Goal: Information Seeking & Learning: Learn about a topic

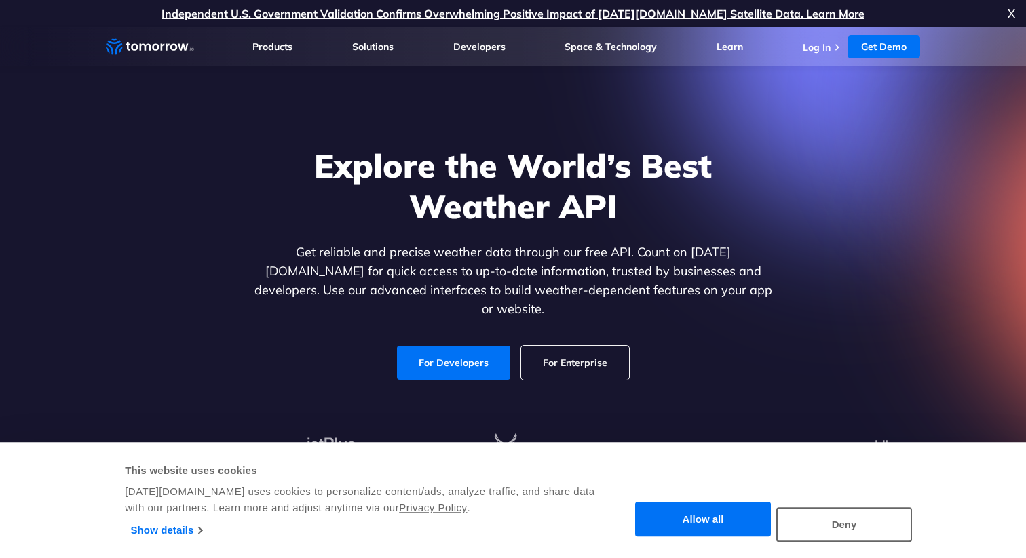
click at [467, 347] on link "For Developers" at bounding box center [453, 363] width 113 height 34
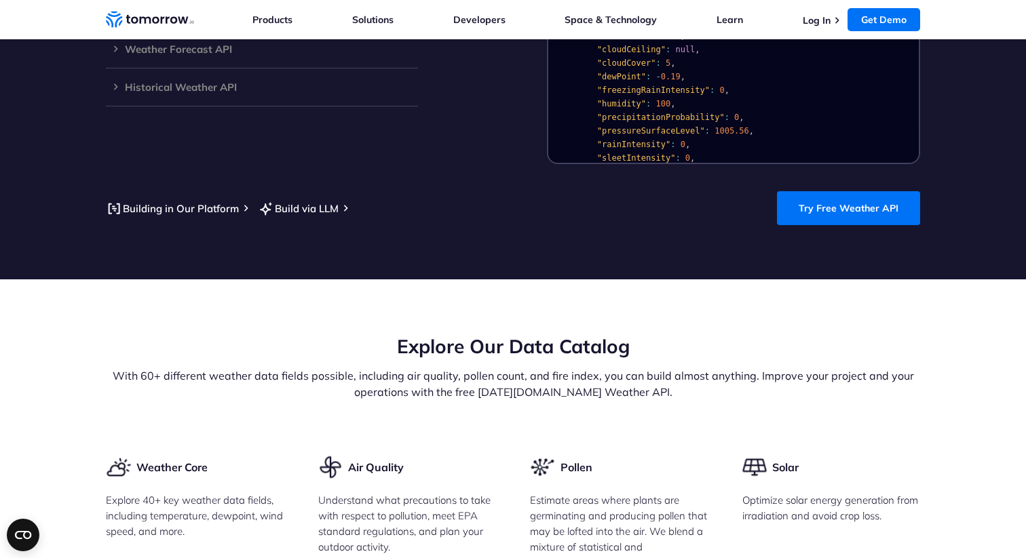
scroll to position [1404, 0]
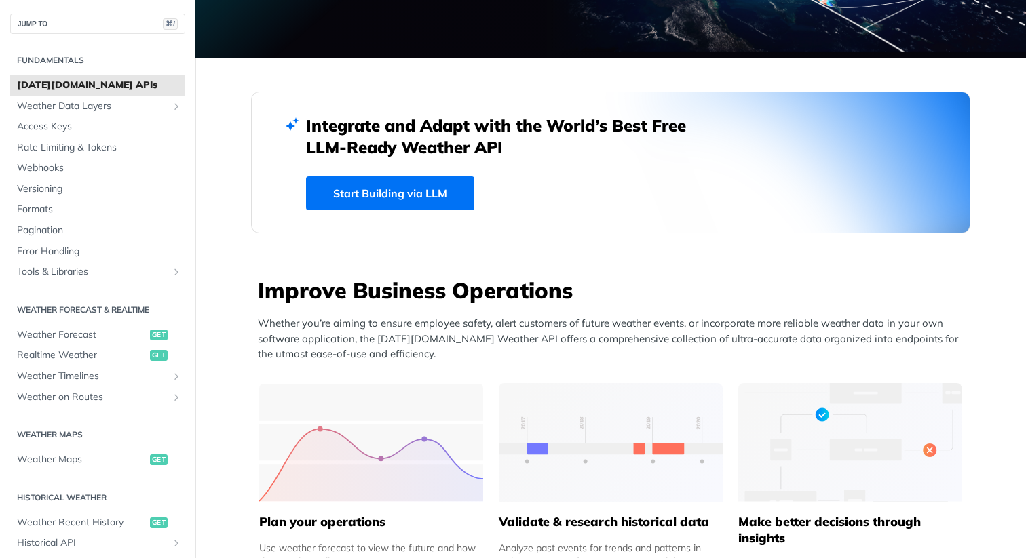
scroll to position [290, 0]
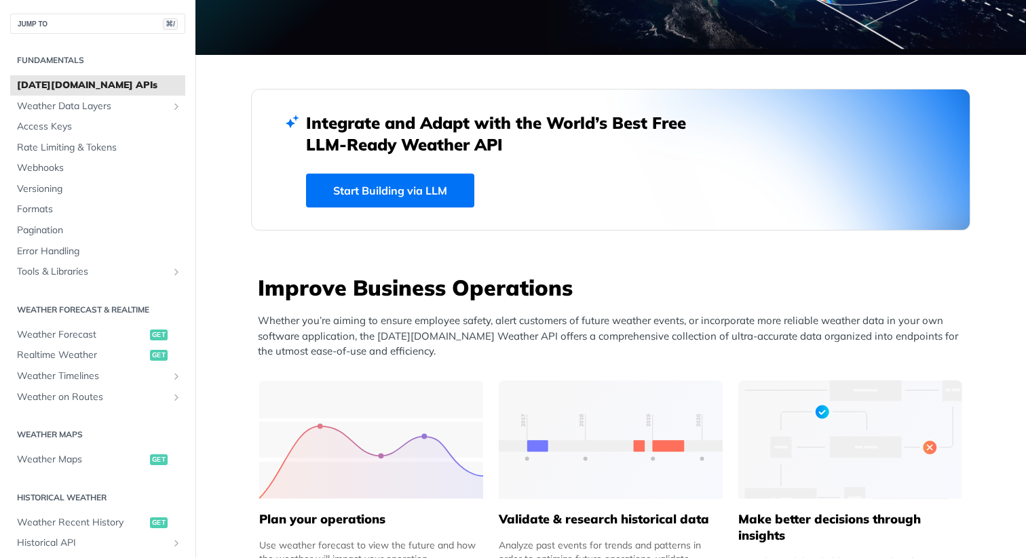
click at [396, 187] on link "Start Building via LLM" at bounding box center [390, 191] width 168 height 34
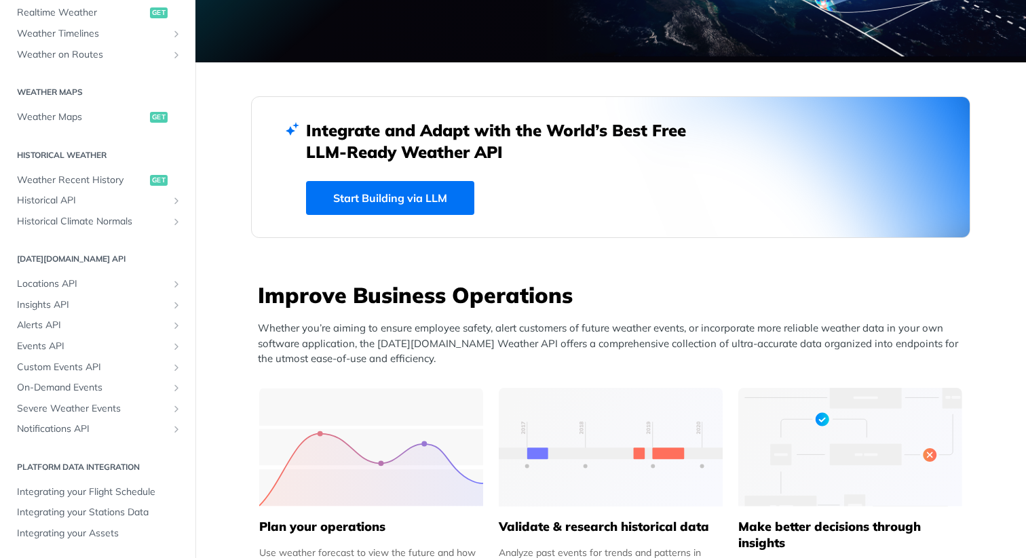
scroll to position [0, 0]
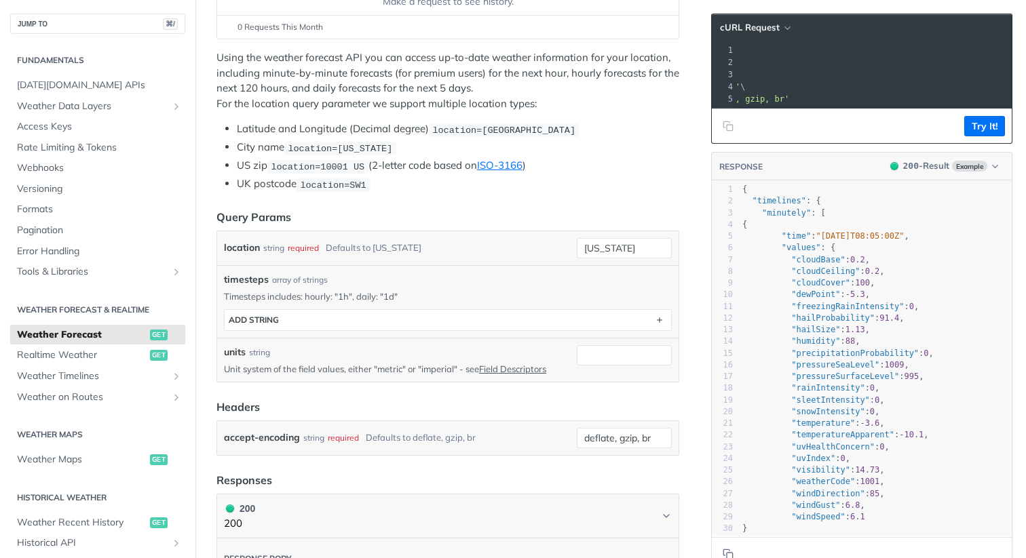
scroll to position [0, 213]
drag, startPoint x: 797, startPoint y: 64, endPoint x: 996, endPoint y: 64, distance: 198.8
click at [613, 64] on span "'https://api.tomorrow.io/v4/weather/forecast?location=new%20york&apikey=79si744…" at bounding box center [549, 63] width 128 height 10
copy span "https://api.tomorrow.io/v4/weather/forecast?location=new%20york&apikey=79si744F…"
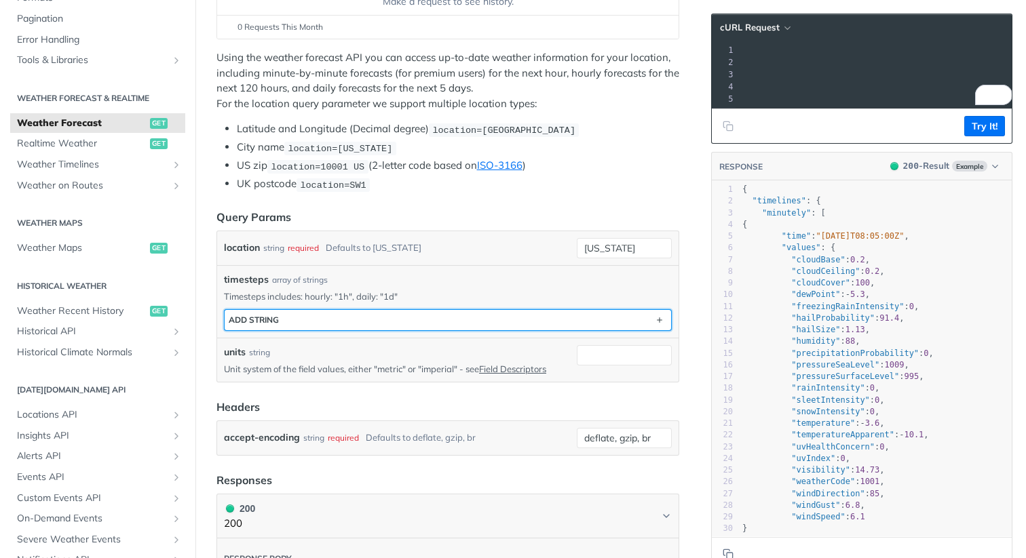
click at [485, 327] on button "ADD string" at bounding box center [448, 320] width 447 height 20
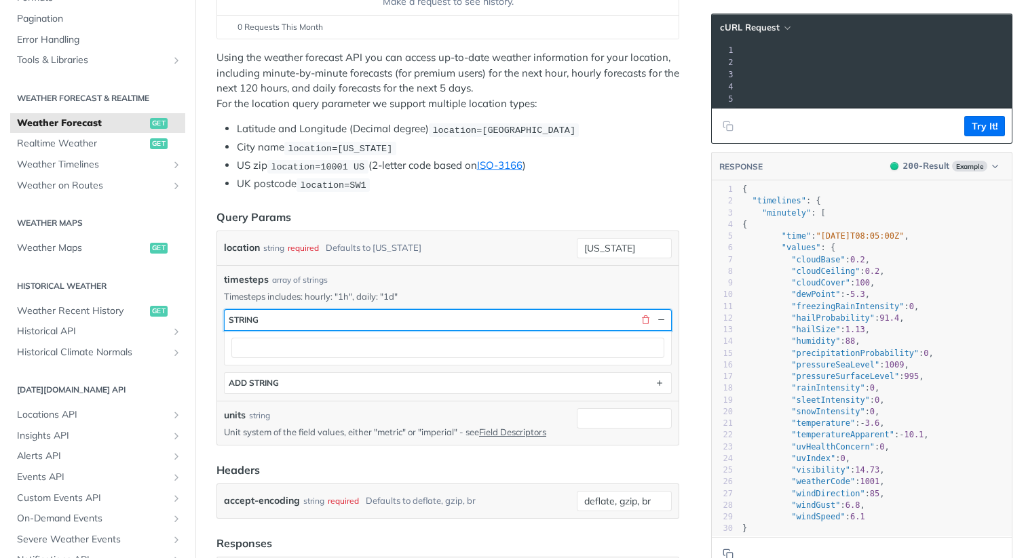
click at [497, 322] on button "string" at bounding box center [448, 320] width 447 height 20
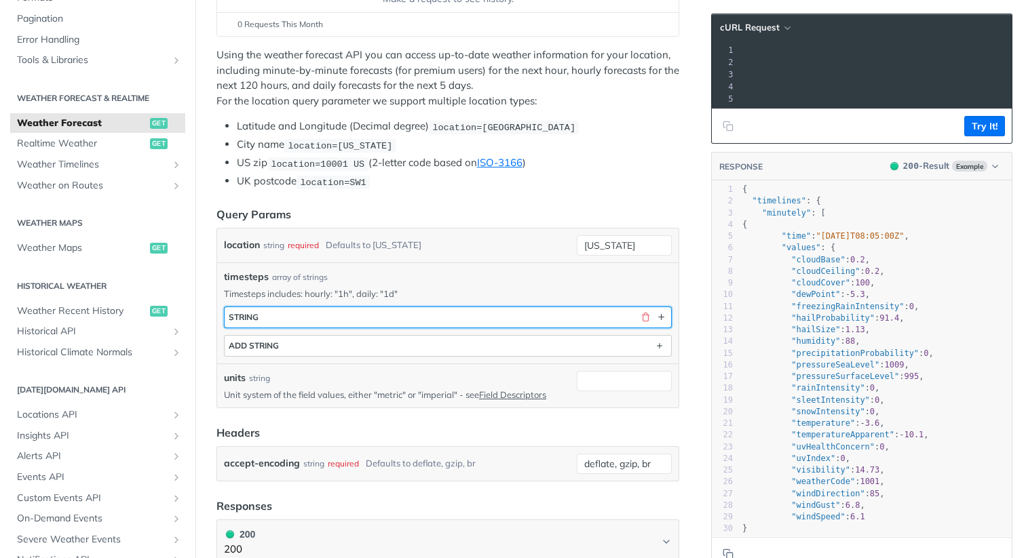
scroll to position [237, 0]
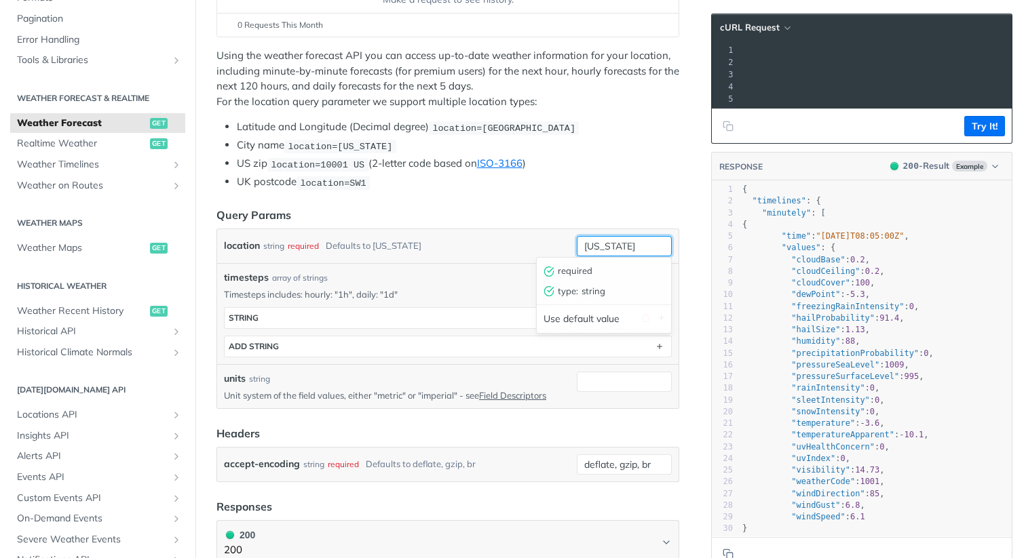
click at [629, 248] on input "new york" at bounding box center [624, 246] width 95 height 20
type input "Pune"
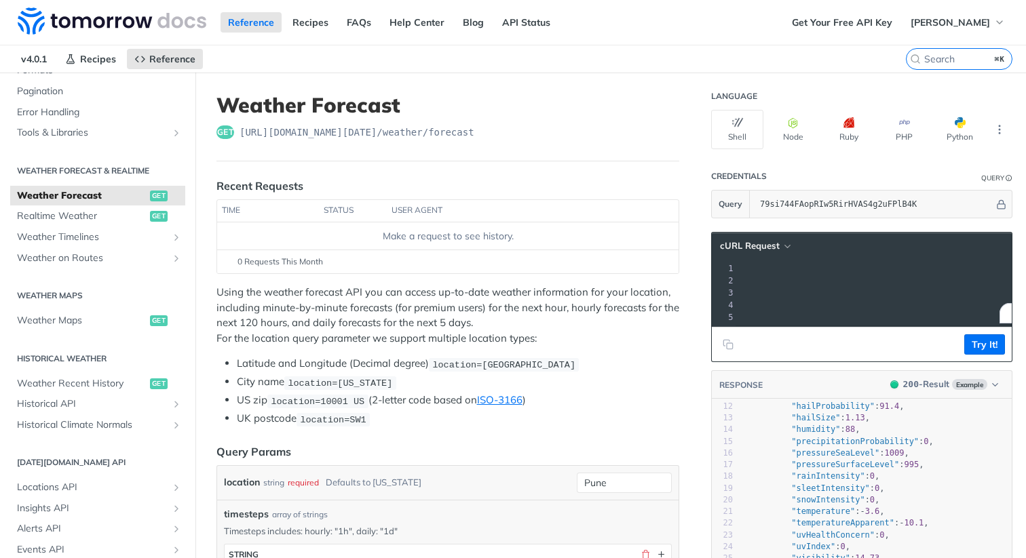
scroll to position [137, 0]
click at [84, 216] on span "Realtime Weather" at bounding box center [82, 217] width 130 height 14
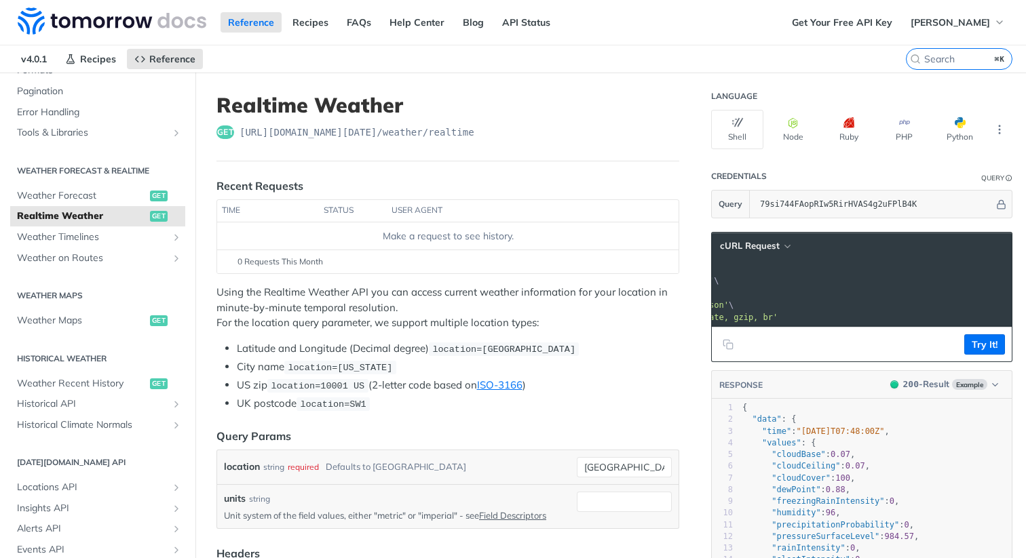
scroll to position [0, 90]
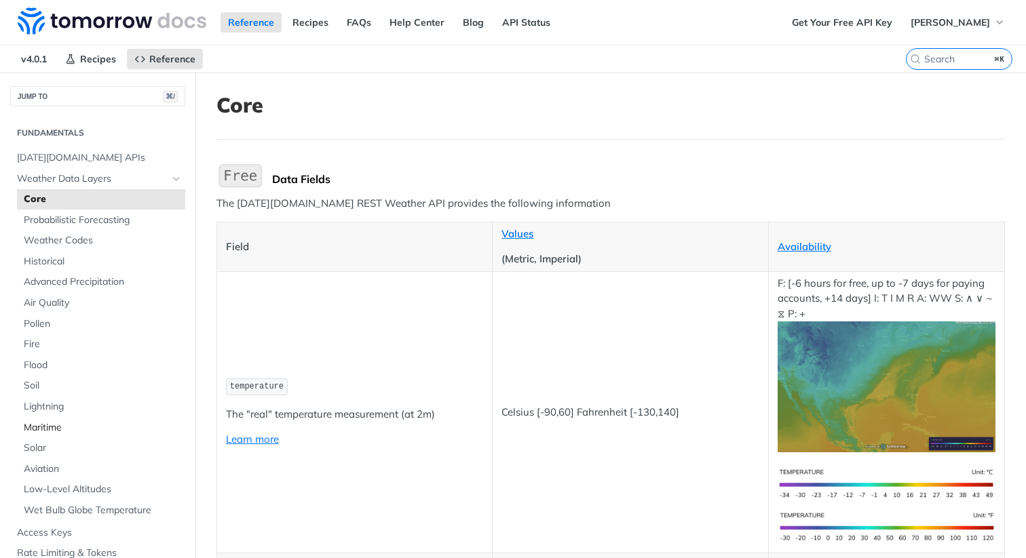
scroll to position [20, 0]
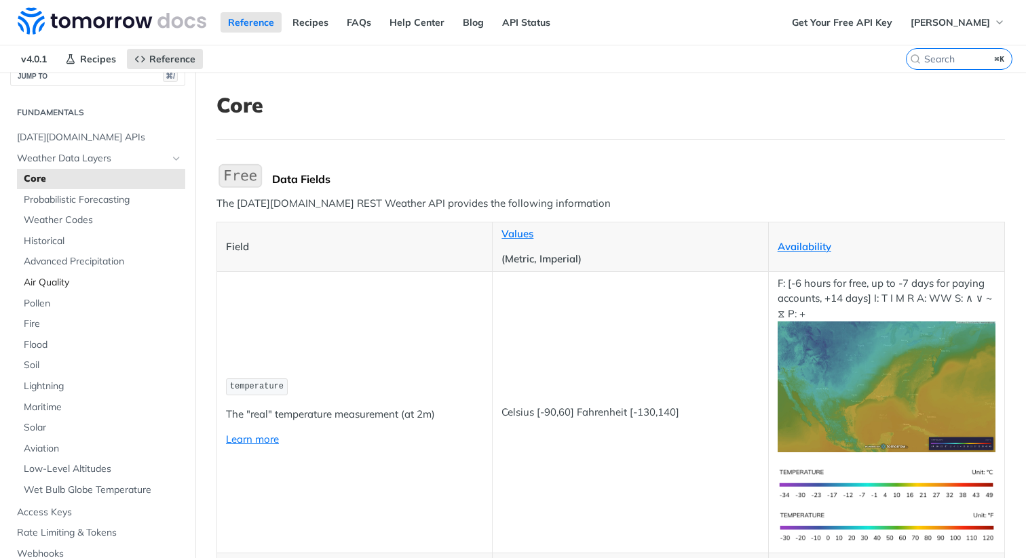
click at [54, 282] on span "Air Quality" at bounding box center [103, 283] width 158 height 14
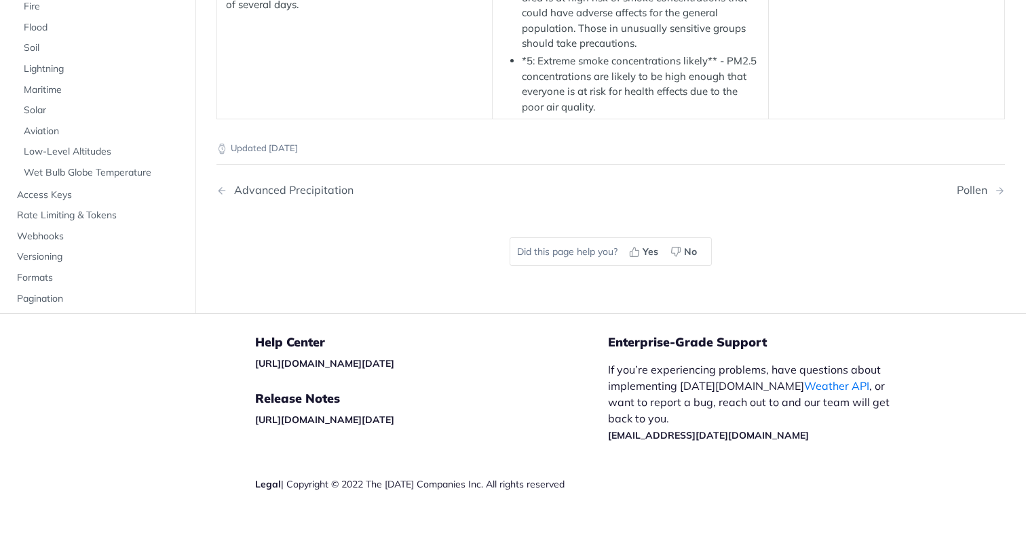
scroll to position [2238, 0]
